Goal: Task Accomplishment & Management: Manage account settings

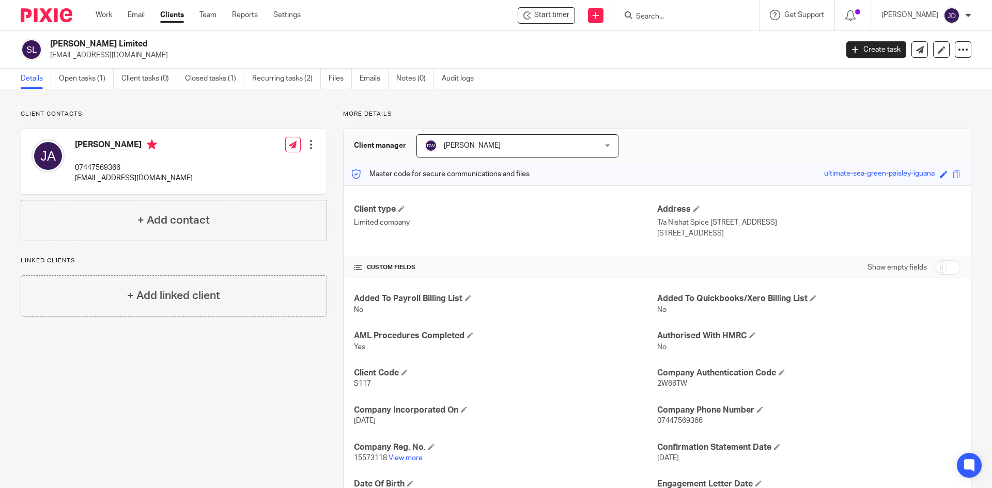
scroll to position [94, 0]
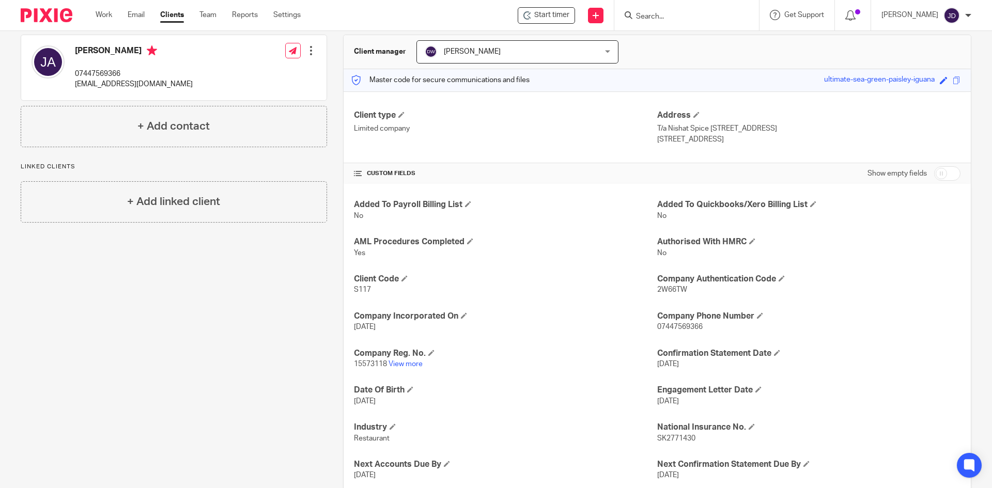
click at [676, 20] on input "Search" at bounding box center [681, 16] width 93 height 9
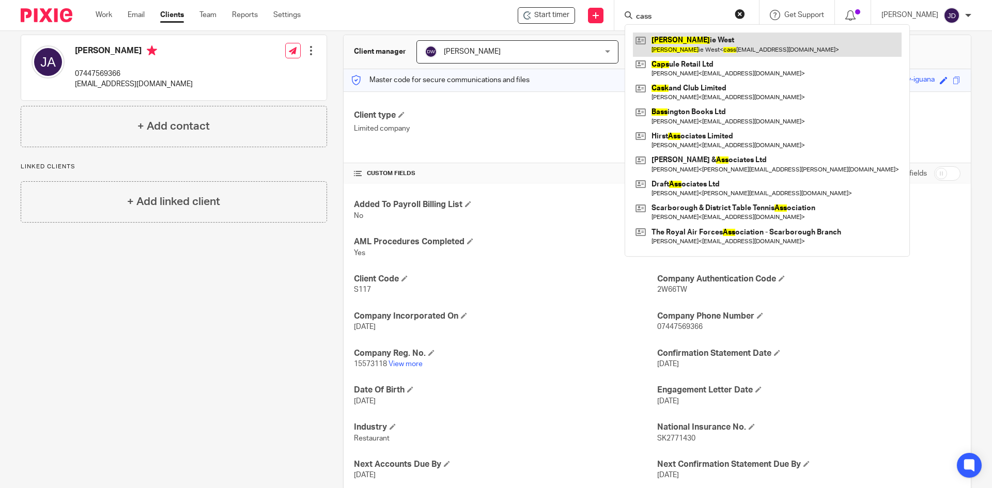
type input "cass"
click at [724, 51] on link at bounding box center [767, 45] width 269 height 24
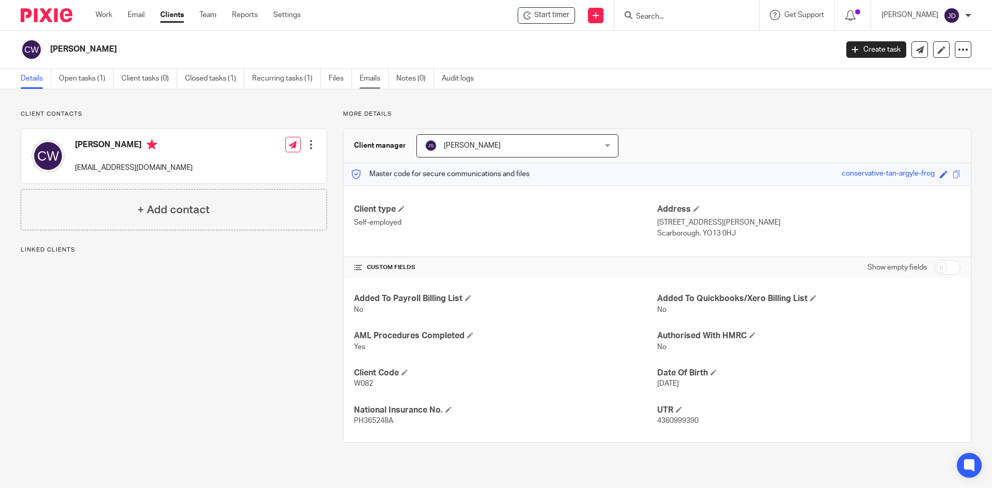
click at [381, 74] on link "Emails" at bounding box center [374, 79] width 29 height 20
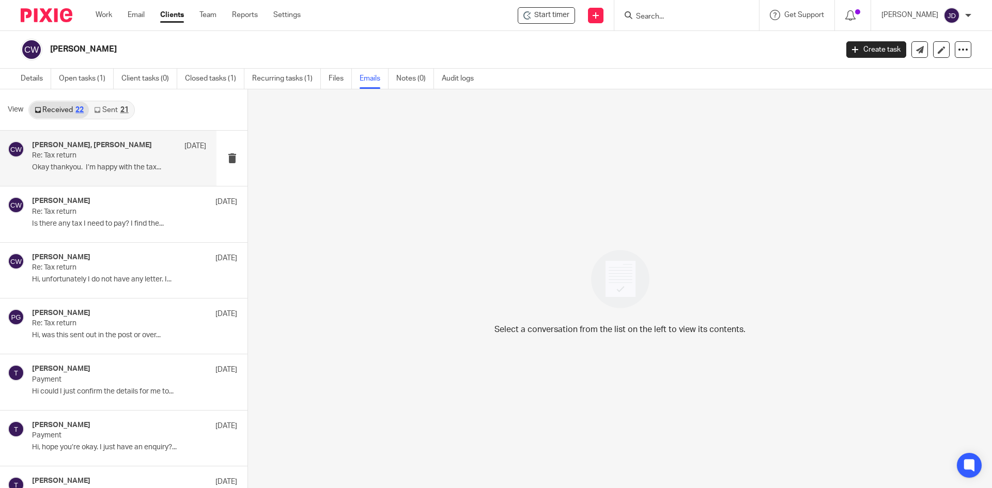
click at [115, 154] on p "Re: Tax return" at bounding box center [102, 155] width 140 height 9
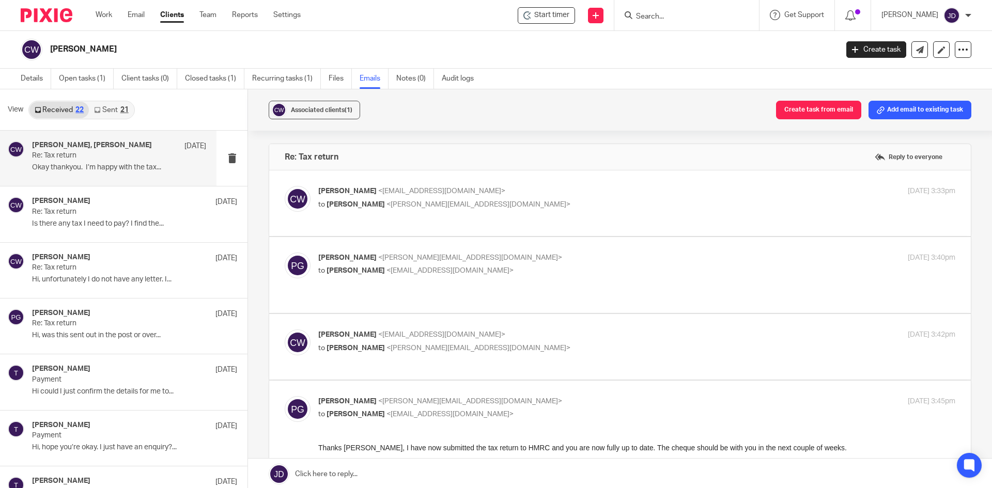
drag, startPoint x: 619, startPoint y: 165, endPoint x: 569, endPoint y: 188, distance: 55.1
click at [608, 169] on div "Re: Tax return Reply to everyone" at bounding box center [620, 157] width 702 height 26
click at [577, 201] on p "to Philip Green <philip@janddaccountants.co.uk>" at bounding box center [530, 205] width 425 height 11
checkbox input "true"
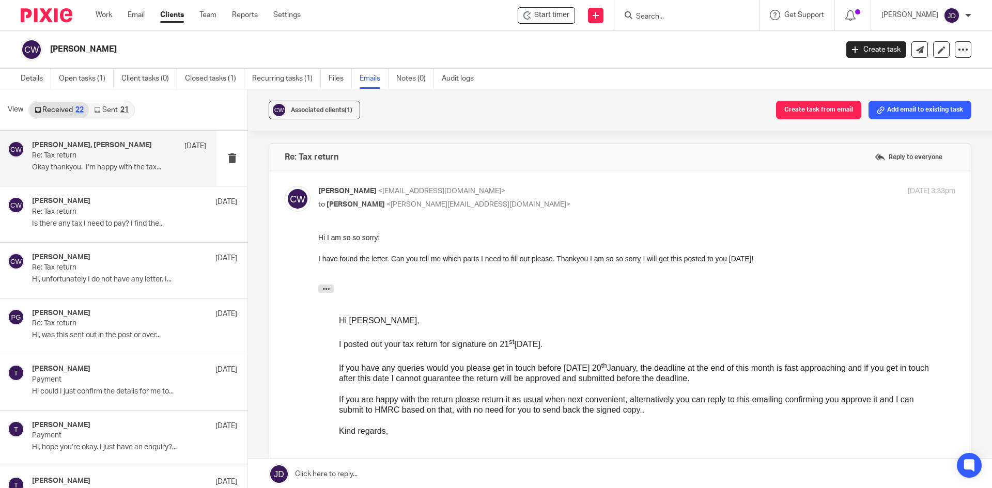
click at [105, 110] on link "Sent 21" at bounding box center [111, 110] width 44 height 17
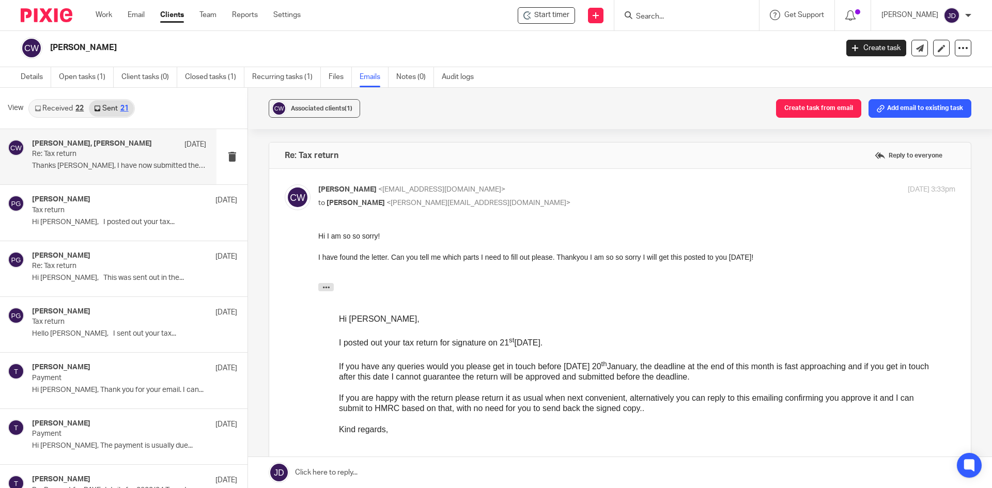
click at [106, 140] on h4 "Philip Green, Cassie West" at bounding box center [92, 144] width 120 height 9
click at [117, 161] on div "Philip Green, Cassie West 13 Jan Re: Tax return Thanks Cassie, I have now submi…" at bounding box center [119, 157] width 174 height 35
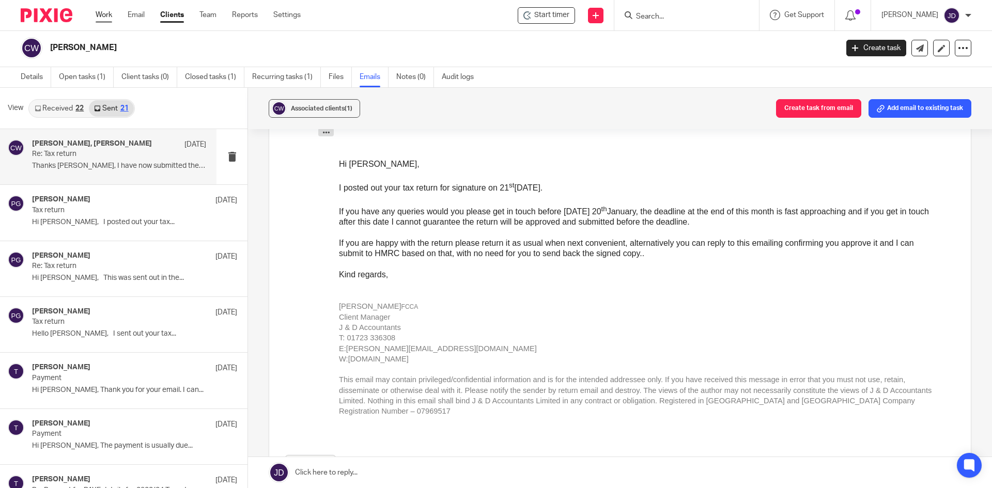
click at [104, 11] on link "Work" at bounding box center [104, 15] width 17 height 10
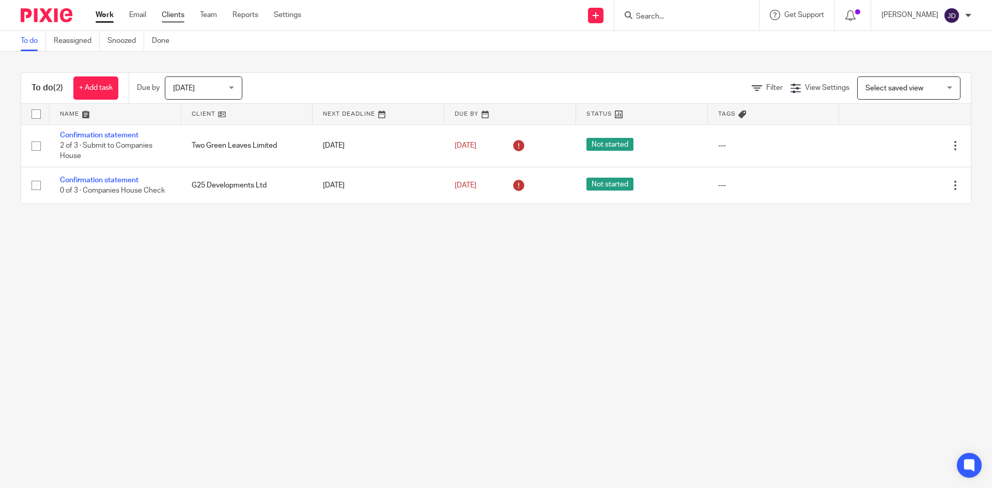
click at [178, 19] on link "Clients" at bounding box center [173, 15] width 23 height 10
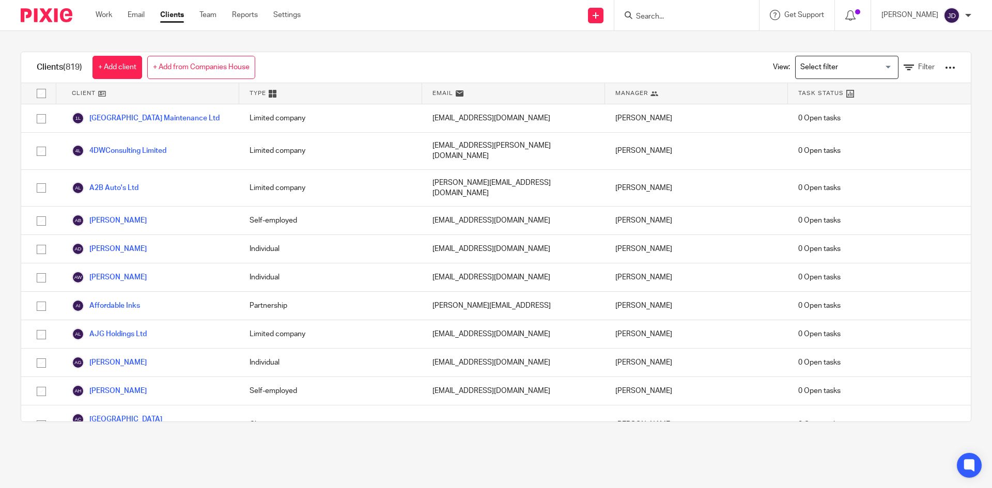
click at [679, 16] on input "Search" at bounding box center [681, 16] width 93 height 9
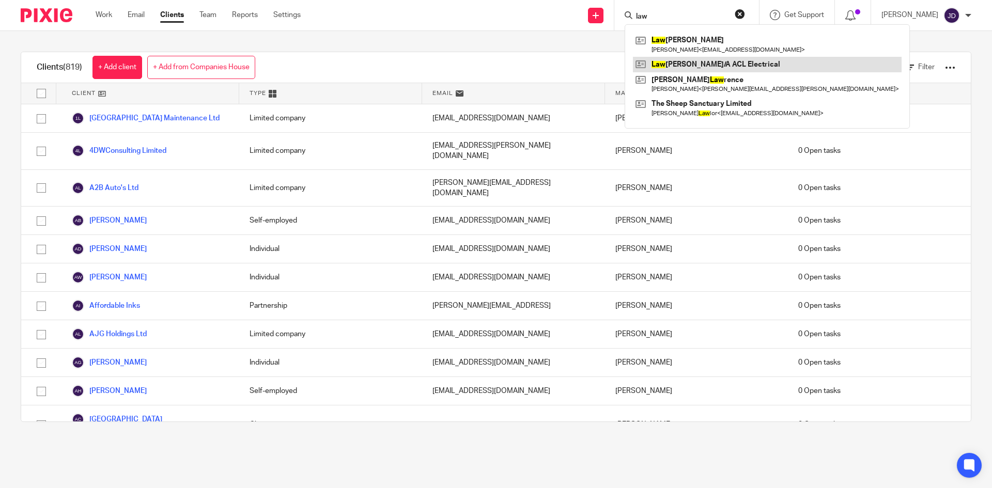
type input "law"
click at [714, 63] on link at bounding box center [767, 65] width 269 height 16
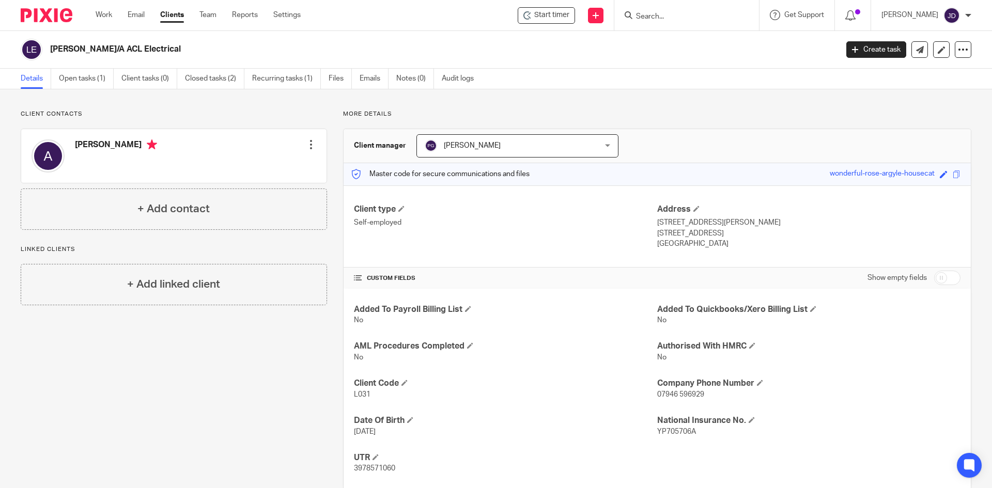
click at [241, 404] on div "Client contacts Alfred Edit contact Create client from contact Export data Dele…" at bounding box center [166, 300] width 323 height 380
drag, startPoint x: 336, startPoint y: 114, endPoint x: 364, endPoint y: 117, distance: 27.6
click at [364, 117] on div "More details Client manager Philip Green Philip Green Dominic Watkins Jack Dryd…" at bounding box center [649, 300] width 645 height 380
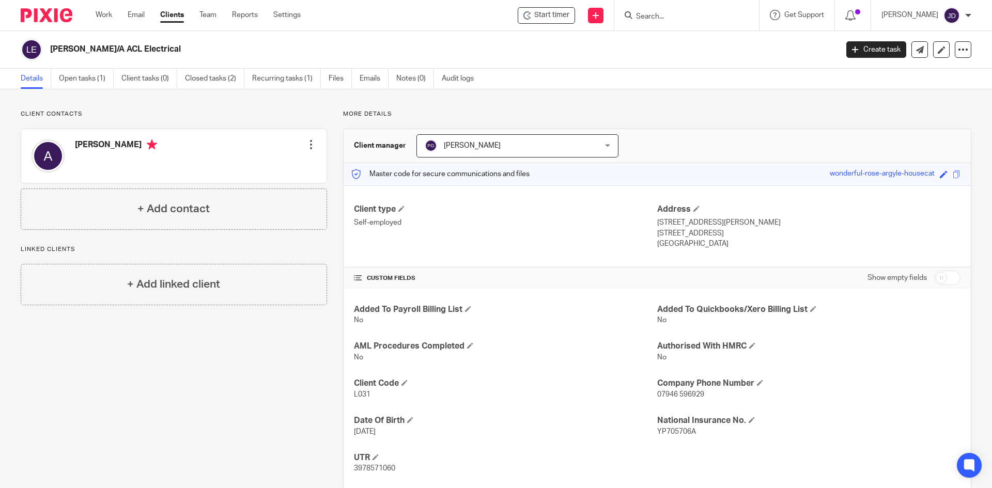
click at [375, 120] on div "More details Client manager Philip Green Philip Green Dominic Watkins Jack Dryd…" at bounding box center [649, 300] width 645 height 380
drag, startPoint x: 391, startPoint y: 115, endPoint x: 363, endPoint y: 118, distance: 28.1
click at [363, 118] on p "More details" at bounding box center [657, 114] width 628 height 8
click at [400, 115] on p "More details" at bounding box center [657, 114] width 628 height 8
click at [219, 387] on div "Client contacts Alfred Edit contact Create client from contact Export data Dele…" at bounding box center [166, 300] width 323 height 380
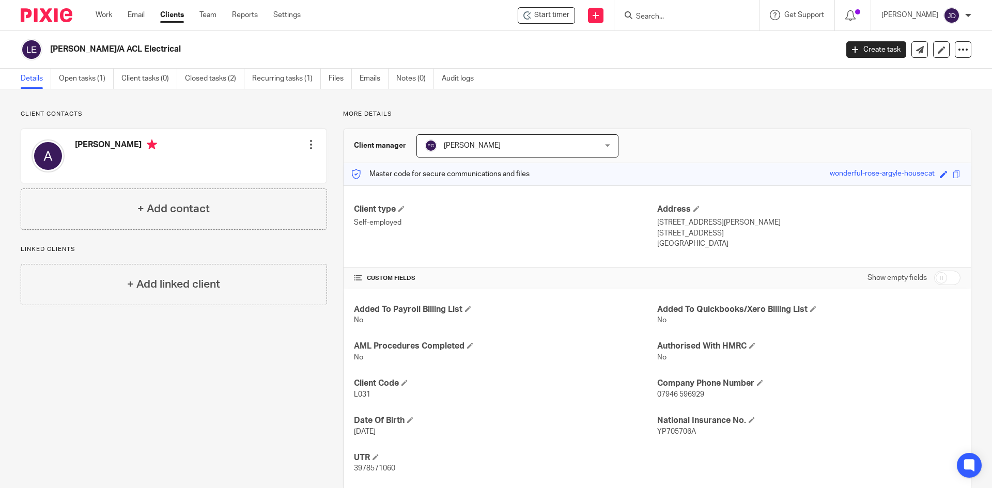
drag, startPoint x: 407, startPoint y: 116, endPoint x: 400, endPoint y: 112, distance: 7.9
click at [406, 116] on p "More details" at bounding box center [657, 114] width 628 height 8
click at [364, 114] on p "More details" at bounding box center [657, 114] width 628 height 8
click at [385, 113] on p "More details" at bounding box center [657, 114] width 628 height 8
click at [384, 115] on p "More details" at bounding box center [657, 114] width 628 height 8
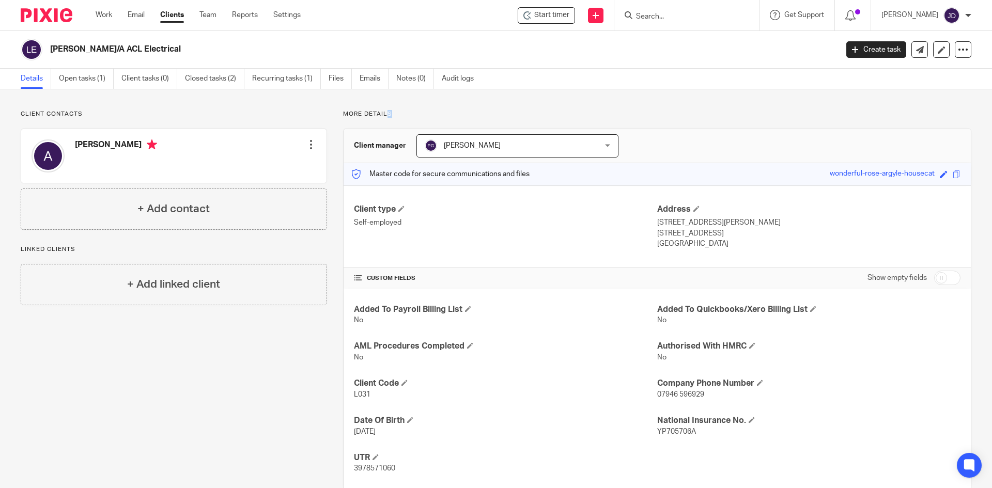
click at [415, 110] on div "Client contacts Alfred Edit contact Create client from contact Export data Dele…" at bounding box center [496, 300] width 992 height 422
drag, startPoint x: 372, startPoint y: 113, endPoint x: 388, endPoint y: 111, distance: 16.6
click at [388, 111] on p "More details" at bounding box center [657, 114] width 628 height 8
click at [403, 113] on p "More details" at bounding box center [657, 114] width 628 height 8
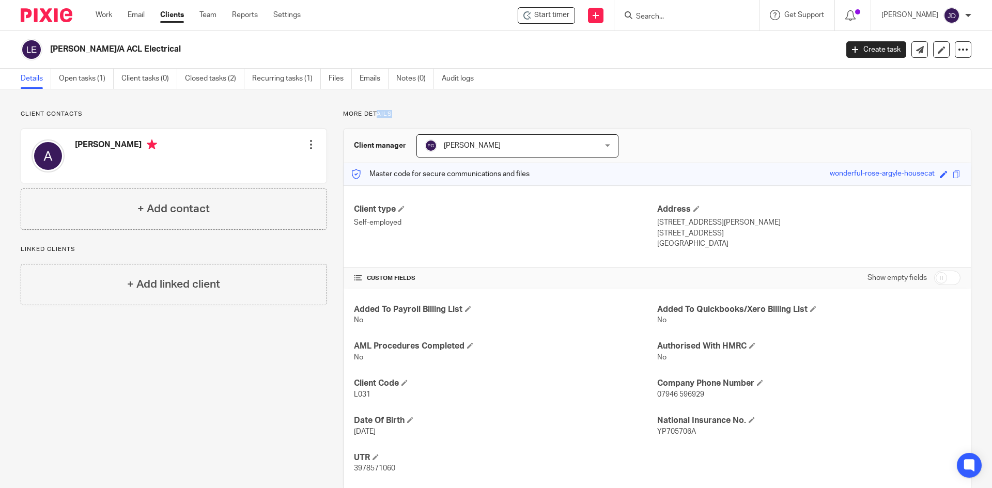
drag, startPoint x: 373, startPoint y: 112, endPoint x: 387, endPoint y: 117, distance: 14.9
click at [387, 117] on p "More details" at bounding box center [657, 114] width 628 height 8
click at [402, 116] on p "More details" at bounding box center [657, 114] width 628 height 8
click at [308, 145] on div at bounding box center [311, 145] width 10 height 10
drag, startPoint x: 256, startPoint y: 126, endPoint x: 271, endPoint y: 124, distance: 15.2
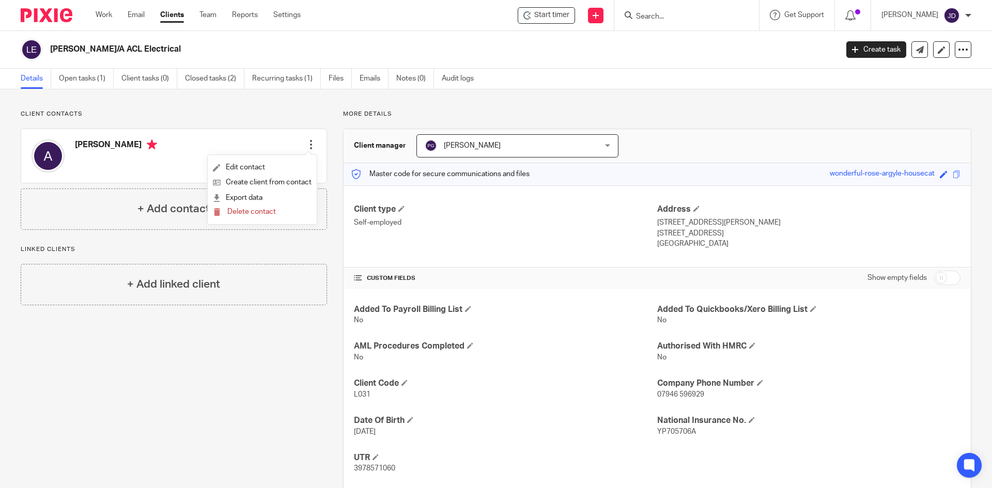
click at [256, 126] on div "Client contacts Alfred Edit contact Create client from contact Export data Dele…" at bounding box center [174, 170] width 306 height 120
click at [955, 50] on div at bounding box center [963, 49] width 17 height 17
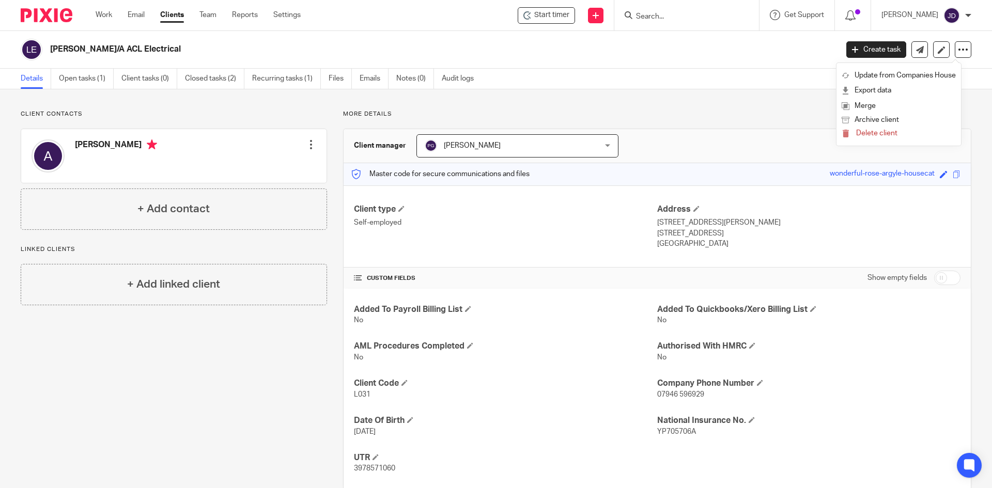
click at [587, 127] on div "More details Client manager Philip Green Philip Green Dominic Watkins Jack Dryd…" at bounding box center [649, 300] width 645 height 380
click at [408, 72] on link "Notes (0)" at bounding box center [415, 79] width 38 height 20
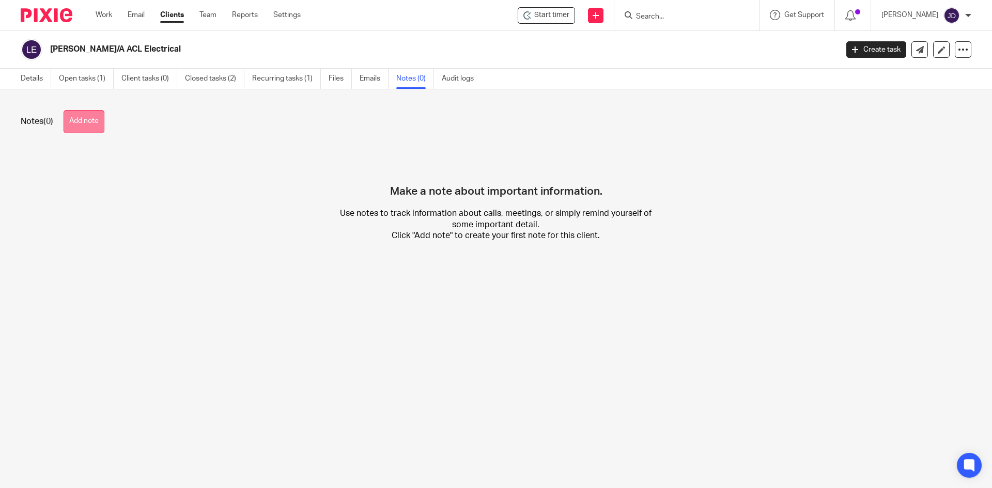
click at [83, 130] on button "Add note" at bounding box center [84, 121] width 41 height 23
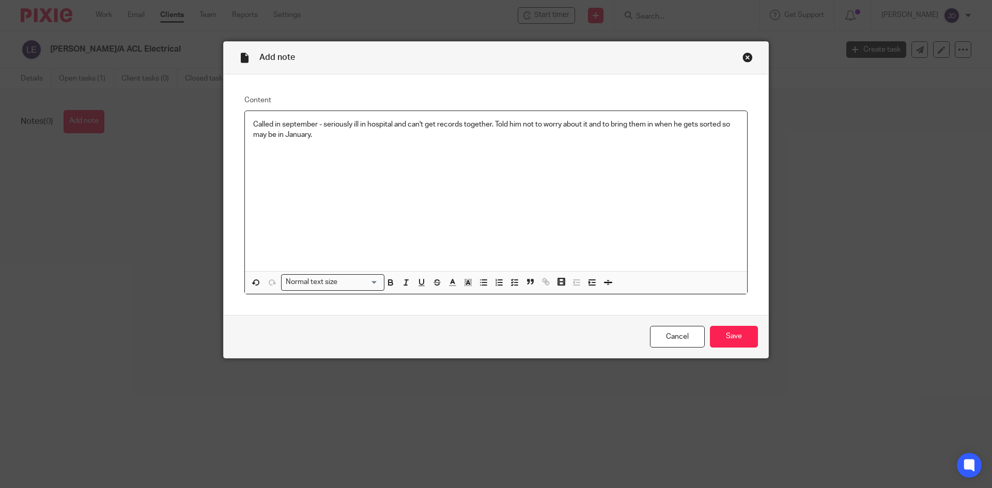
click at [702, 125] on p "Called in september - seriously ill in hospital and can't get records together.…" at bounding box center [496, 129] width 486 height 21
click at [737, 331] on input "Save" at bounding box center [734, 337] width 48 height 22
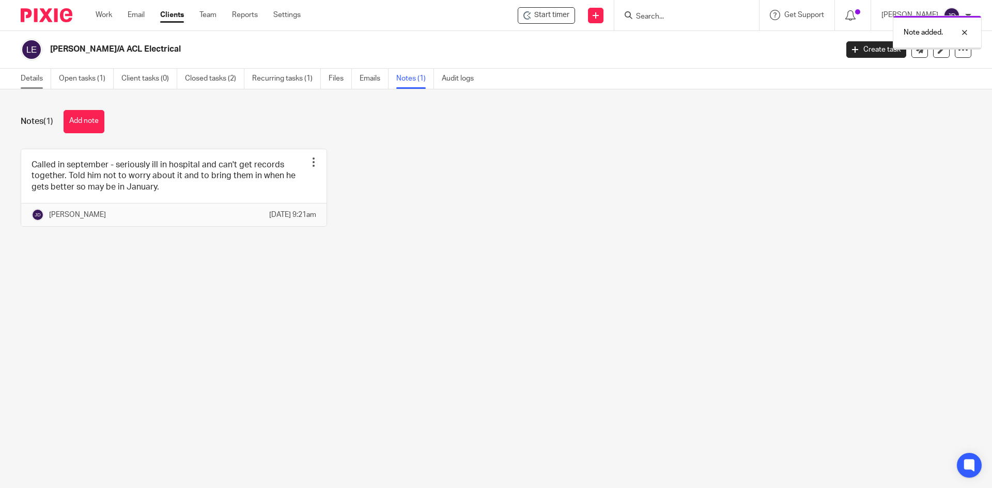
click at [38, 78] on link "Details" at bounding box center [36, 79] width 30 height 20
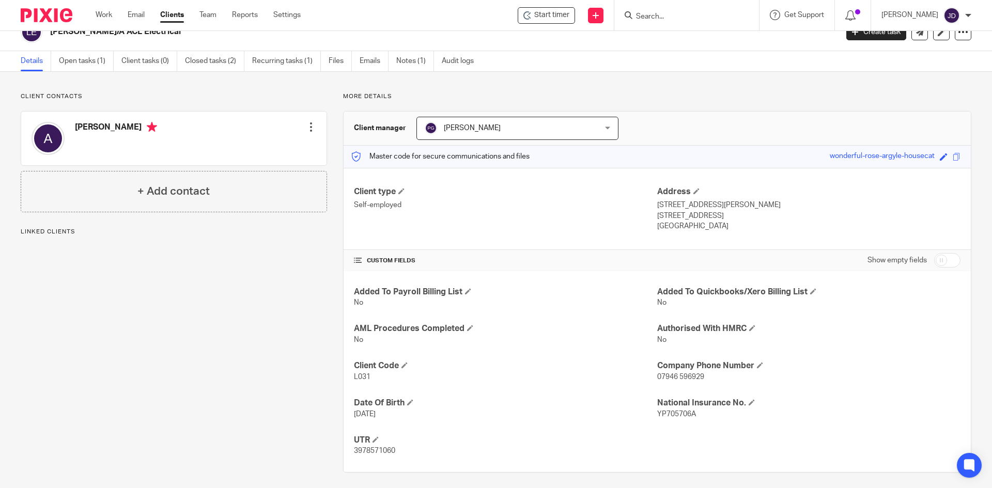
scroll to position [23, 0]
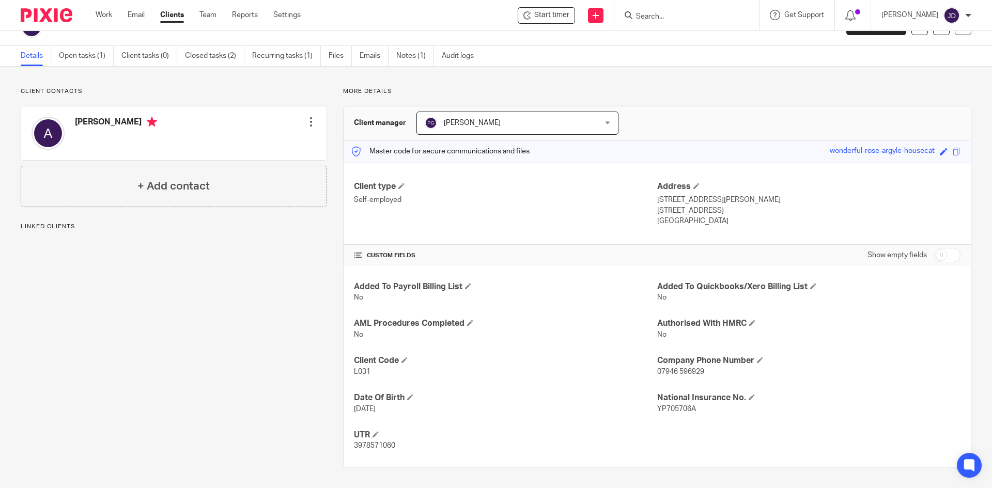
click at [306, 124] on div at bounding box center [311, 122] width 10 height 10
click at [249, 148] on link "Edit contact" at bounding box center [262, 144] width 99 height 15
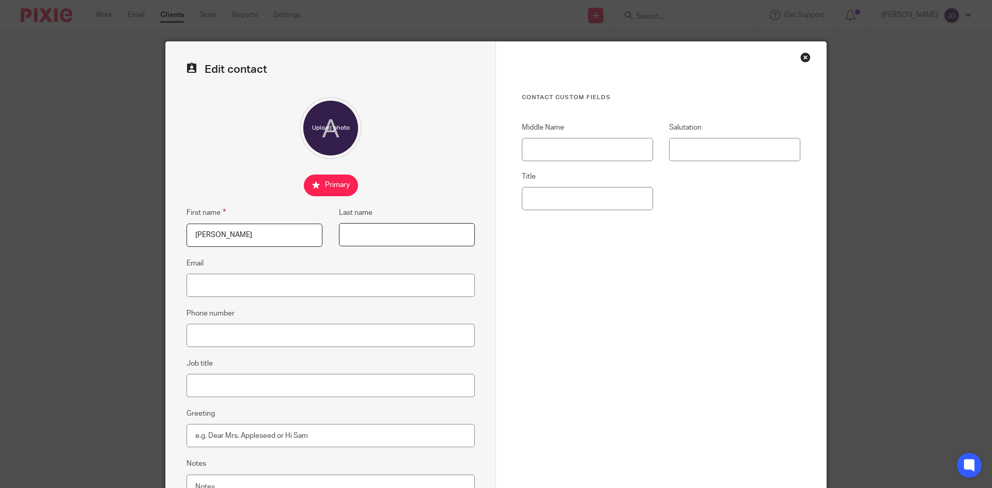
click at [377, 233] on input "Last name" at bounding box center [407, 234] width 136 height 23
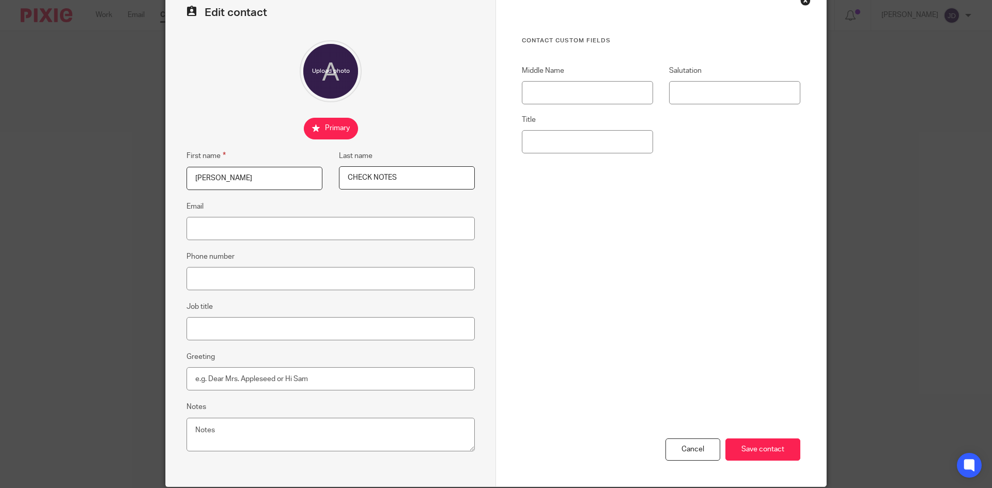
scroll to position [97, 0]
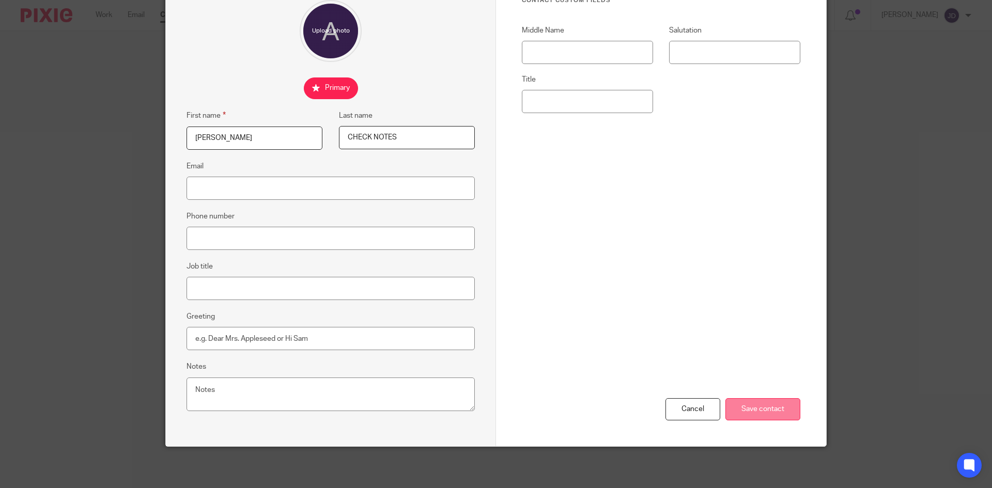
type input "CHECK NOTES"
click at [747, 402] on input "Save contact" at bounding box center [763, 409] width 75 height 22
click at [760, 406] on input "Save contact" at bounding box center [763, 409] width 75 height 22
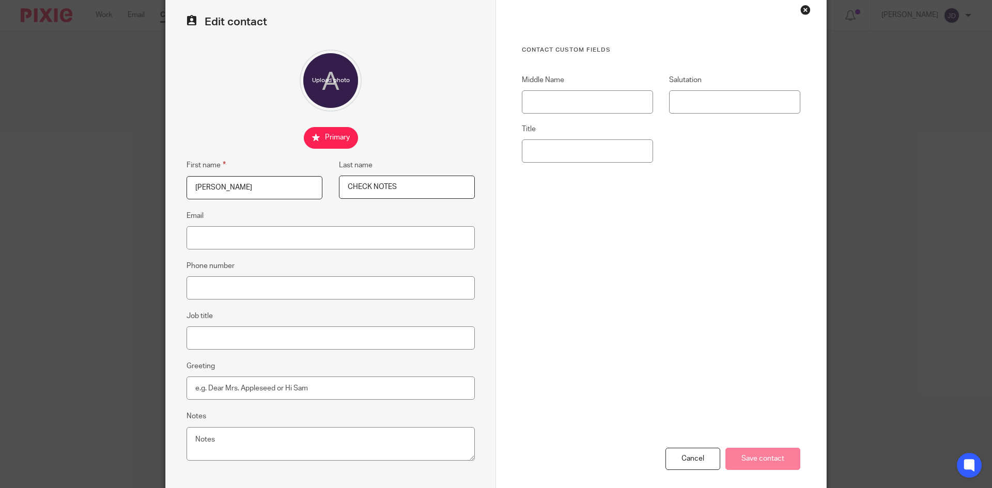
scroll to position [0, 0]
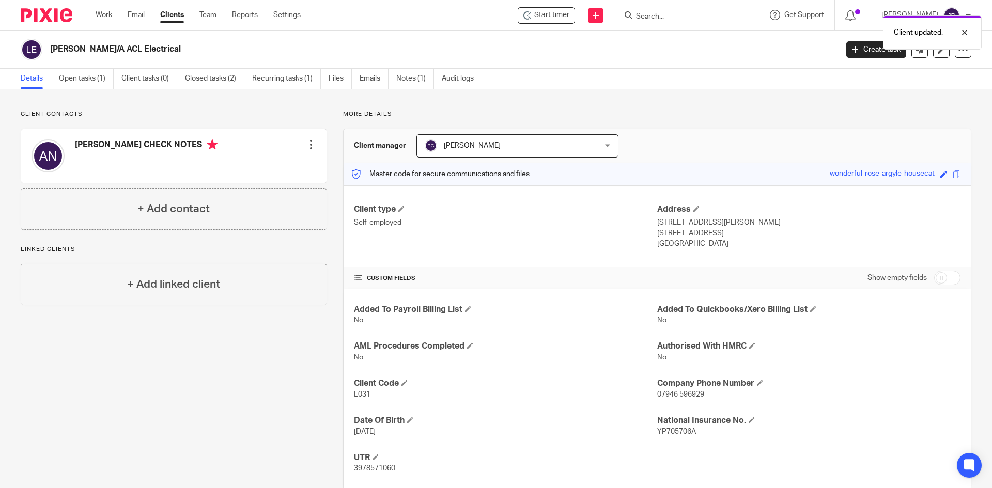
click at [309, 141] on div at bounding box center [311, 145] width 10 height 10
click at [257, 168] on link "Edit contact" at bounding box center [262, 167] width 99 height 15
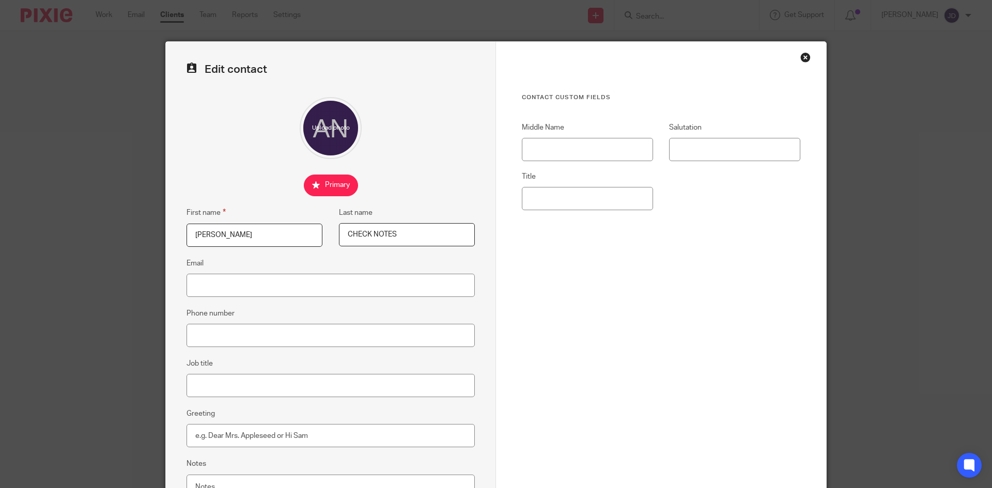
click at [341, 234] on input "CHECK NOTES" at bounding box center [407, 234] width 136 height 23
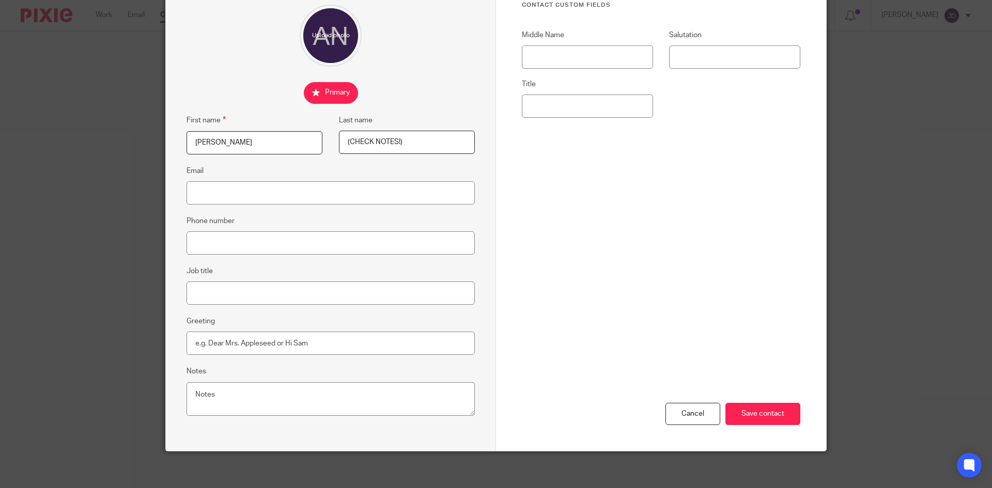
scroll to position [97, 0]
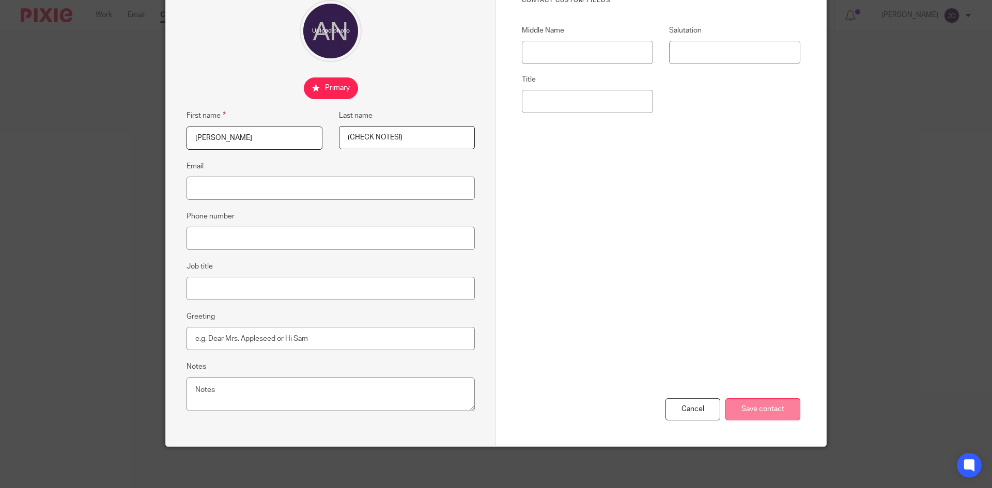
type input "(CHECK NOTES!)"
click at [755, 412] on input "Save contact" at bounding box center [763, 409] width 75 height 22
click at [763, 405] on input "Save contact" at bounding box center [763, 409] width 75 height 22
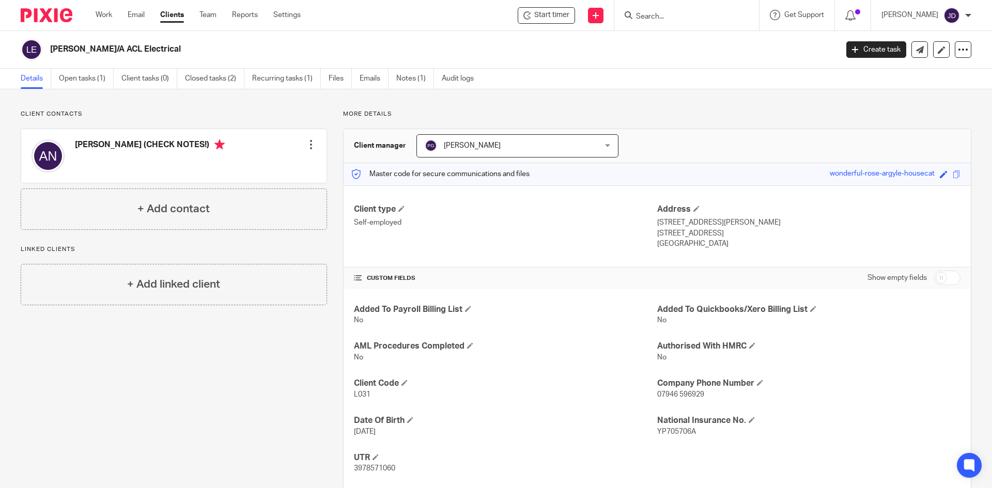
click at [701, 21] on input "Search" at bounding box center [681, 16] width 93 height 9
click at [102, 18] on link "Work" at bounding box center [104, 15] width 17 height 10
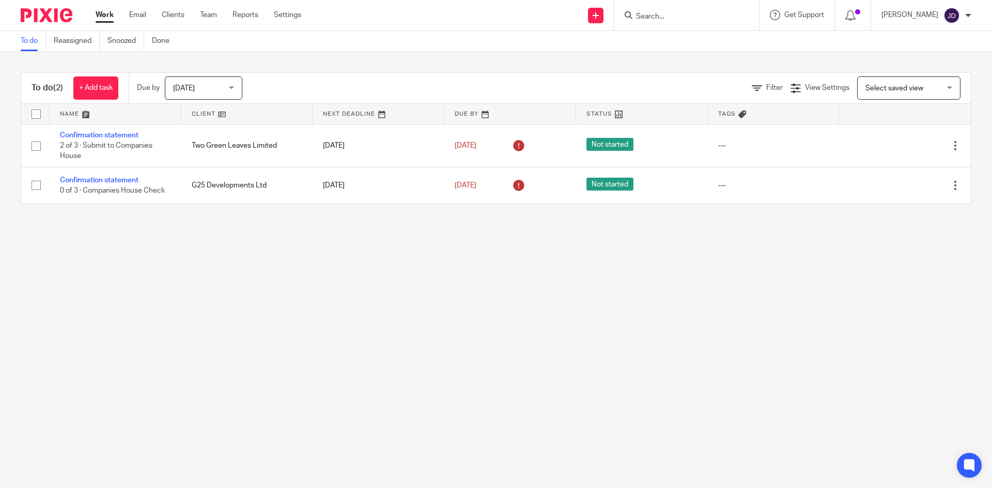
click at [667, 13] on input "Search" at bounding box center [681, 16] width 93 height 9
type input "two"
click at [715, 42] on link at bounding box center [720, 45] width 175 height 24
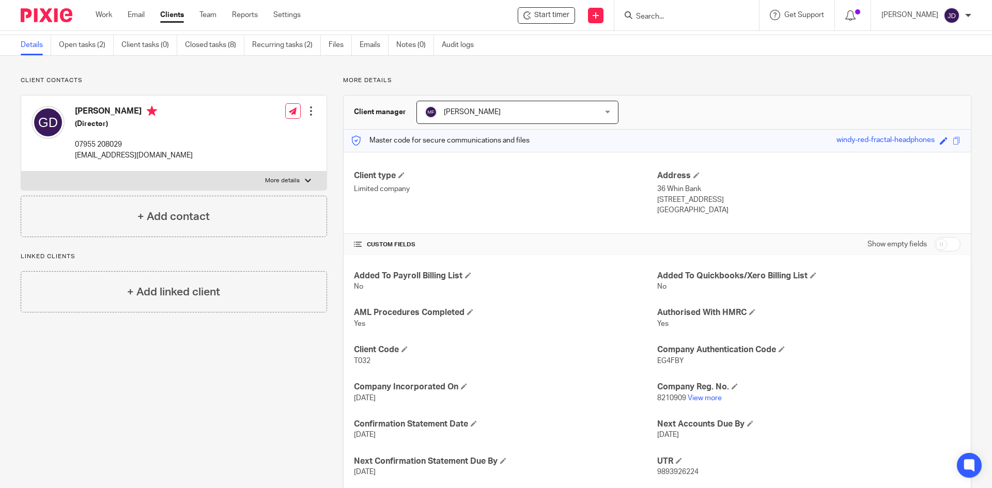
scroll to position [52, 0]
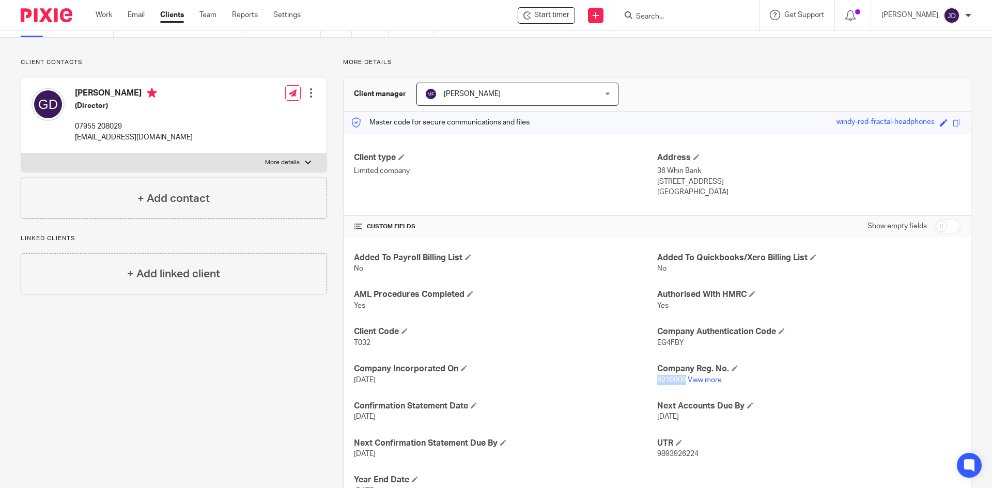
drag, startPoint x: 654, startPoint y: 381, endPoint x: 680, endPoint y: 382, distance: 26.4
click at [680, 382] on span "8210909" at bounding box center [671, 380] width 29 height 7
copy span "8210909"
click at [105, 16] on link "Work" at bounding box center [104, 15] width 17 height 10
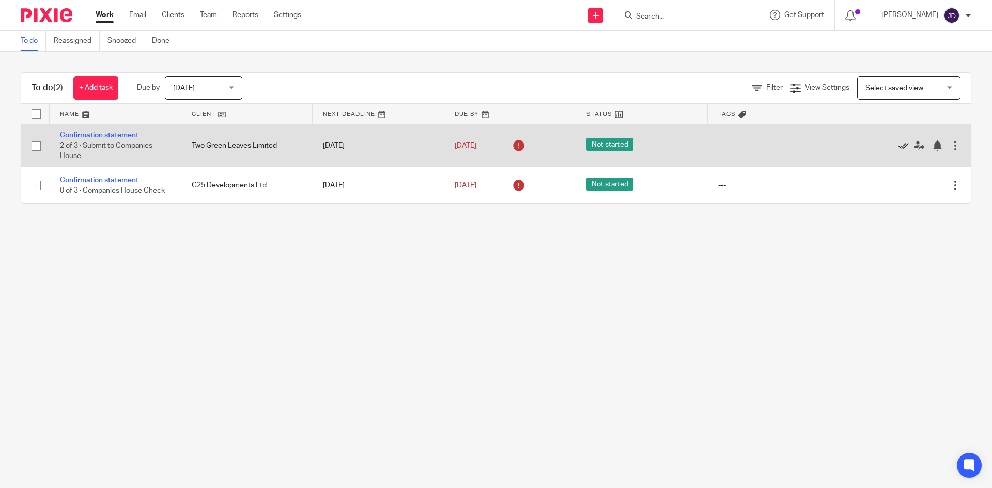
click at [899, 145] on icon at bounding box center [904, 146] width 10 height 10
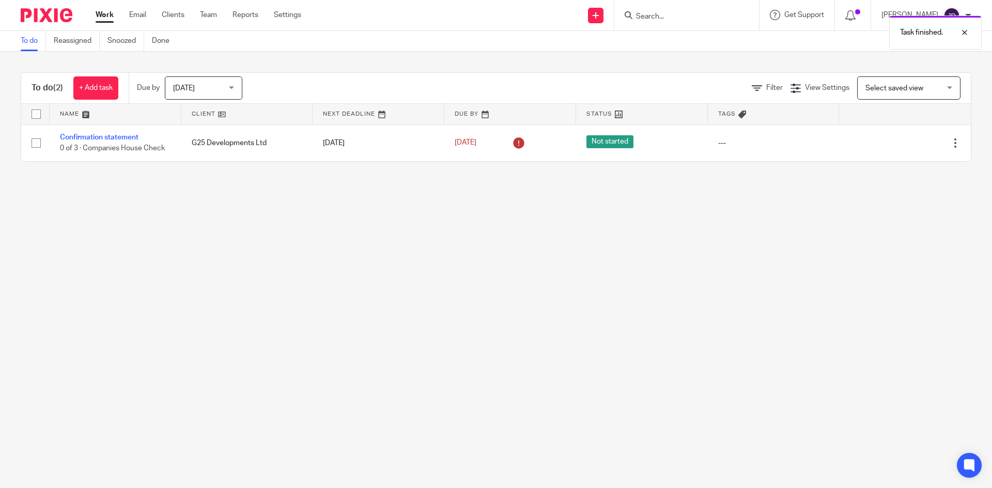
click at [683, 16] on div "Task finished." at bounding box center [739, 29] width 486 height 39
click at [652, 19] on div "Task finished." at bounding box center [739, 29] width 486 height 39
click at [674, 14] on div "Task finished." at bounding box center [739, 29] width 486 height 39
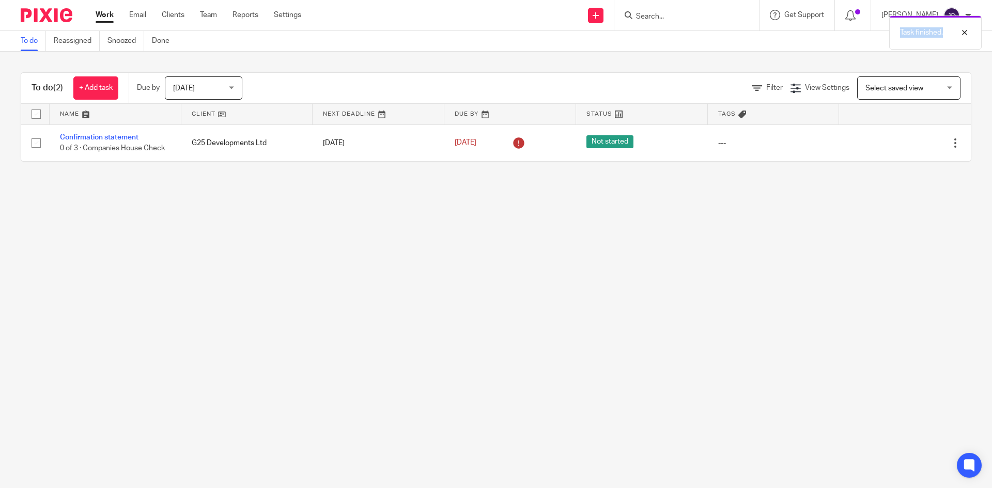
click at [674, 14] on div "Task finished." at bounding box center [739, 29] width 486 height 39
click at [657, 47] on div "Task finished." at bounding box center [739, 29] width 486 height 39
click at [678, 15] on input "Search" at bounding box center [681, 16] width 93 height 9
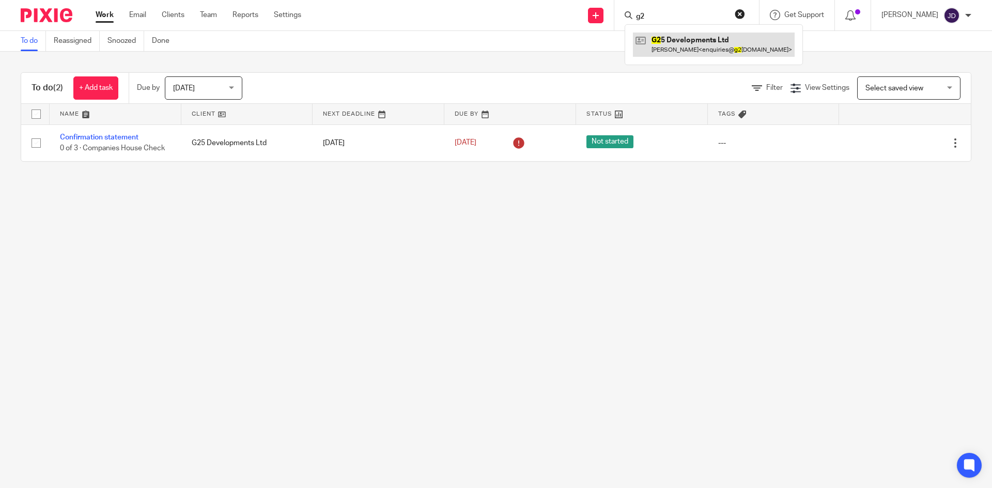
type input "g2"
click at [679, 41] on link at bounding box center [714, 45] width 162 height 24
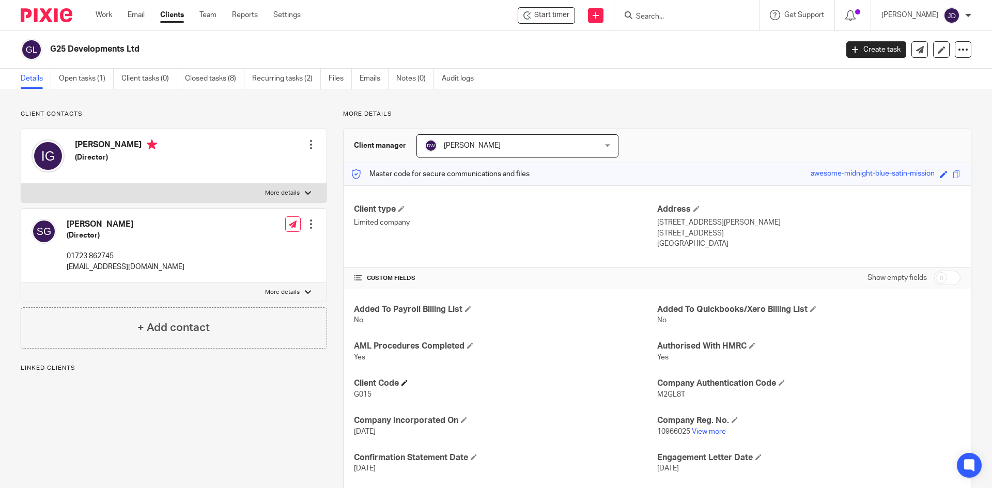
scroll to position [97, 0]
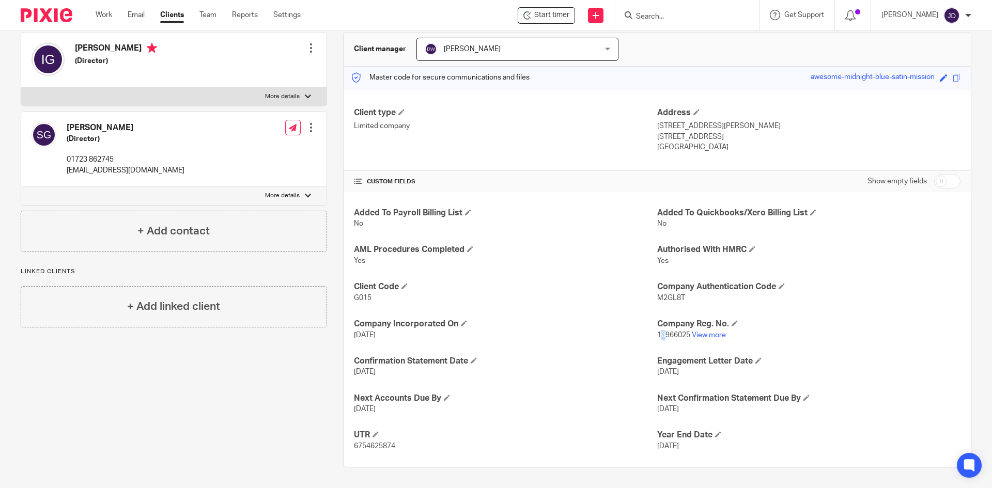
drag, startPoint x: 654, startPoint y: 335, endPoint x: 662, endPoint y: 335, distance: 7.2
click at [662, 335] on span "10966025" at bounding box center [673, 335] width 33 height 7
drag, startPoint x: 653, startPoint y: 336, endPoint x: 684, endPoint y: 336, distance: 31.5
click at [684, 336] on span "10966025" at bounding box center [673, 335] width 33 height 7
copy span "10966025"
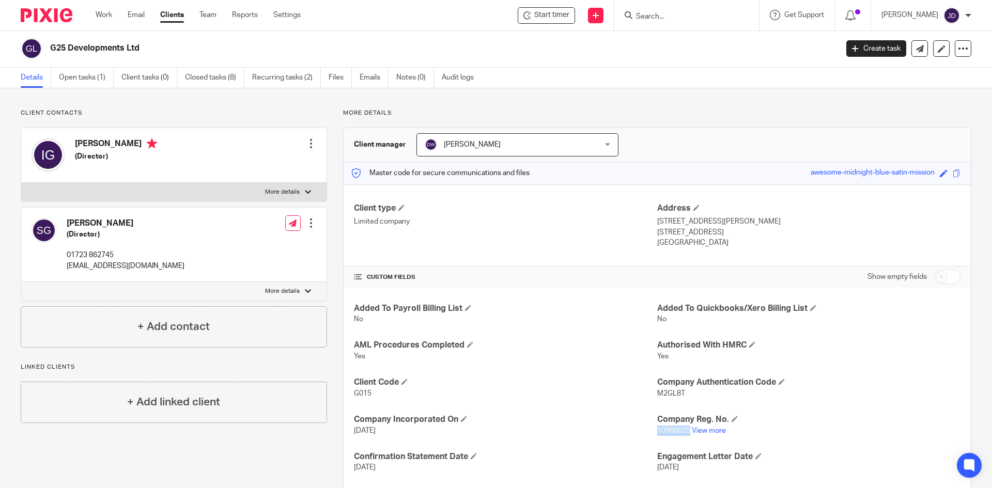
scroll to position [0, 0]
drag, startPoint x: 66, startPoint y: 267, endPoint x: 194, endPoint y: 283, distance: 129.7
click at [194, 283] on div "[PERSON_NAME] (Director) 01723 862745 [EMAIL_ADDRESS][DOMAIN_NAME] Edit contact…" at bounding box center [173, 246] width 305 height 74
copy p "[EMAIL_ADDRESS][DOMAIN_NAME]"
click at [110, 17] on link "Work" at bounding box center [104, 15] width 17 height 10
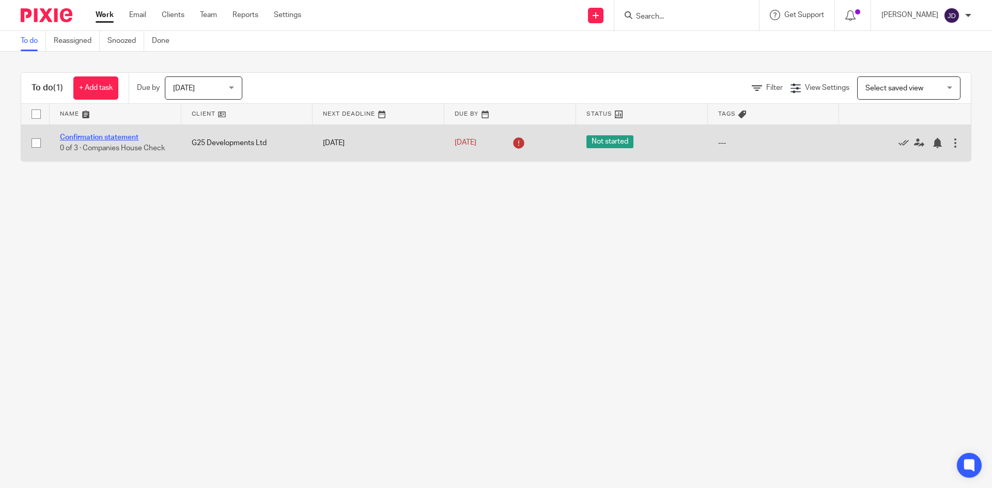
click at [129, 140] on link "Confirmation statement" at bounding box center [99, 137] width 79 height 7
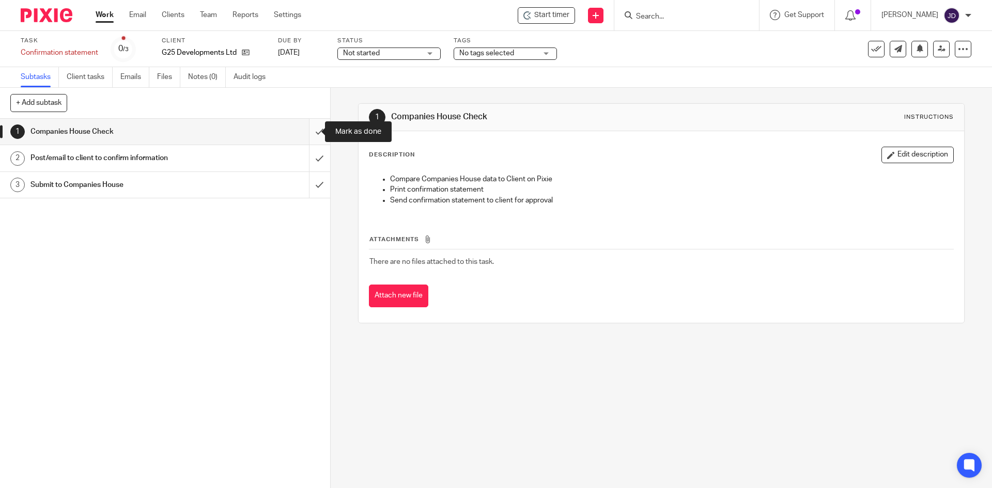
click at [306, 128] on input "submit" at bounding box center [165, 132] width 330 height 26
